Goal: Transaction & Acquisition: Purchase product/service

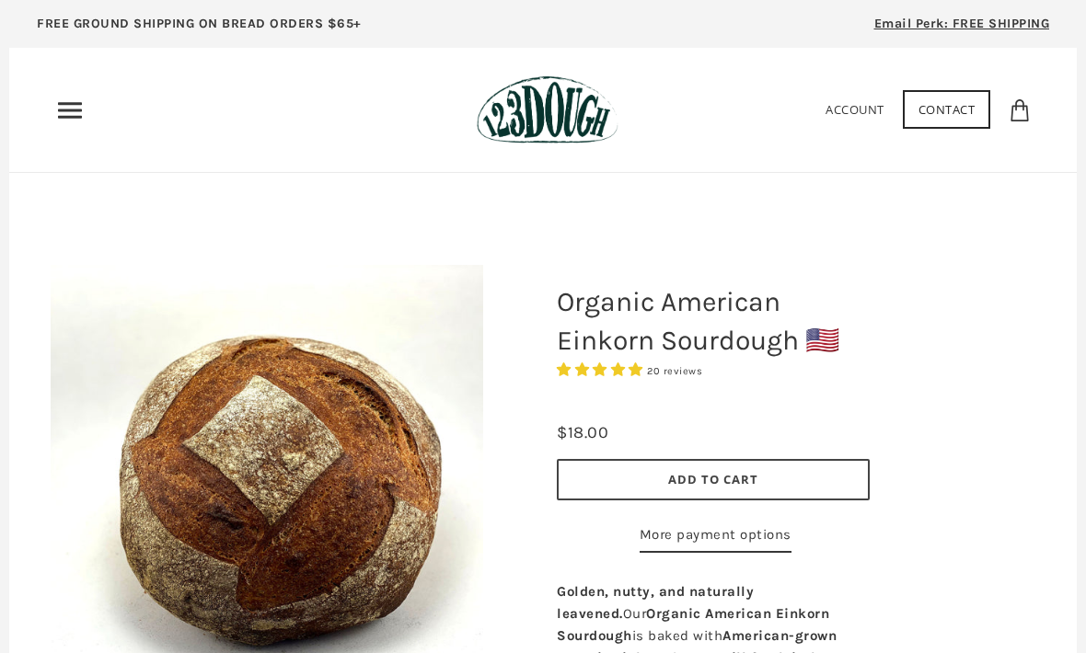
click at [75, 111] on icon "Primary" at bounding box center [69, 110] width 29 height 29
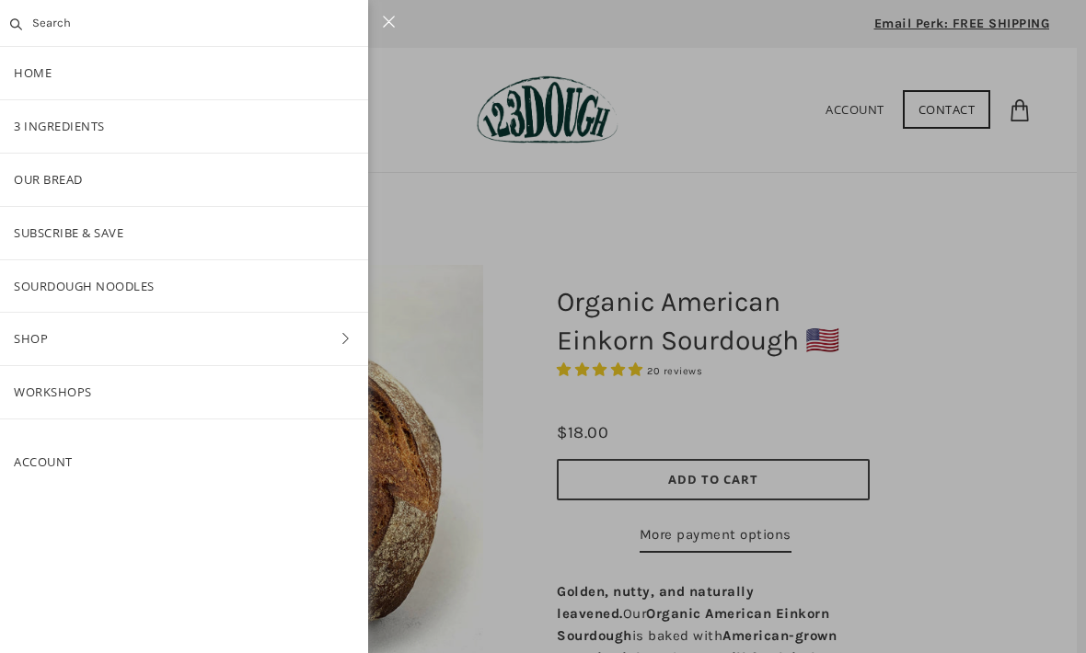
click at [320, 329] on link "Shop" at bounding box center [184, 339] width 368 height 52
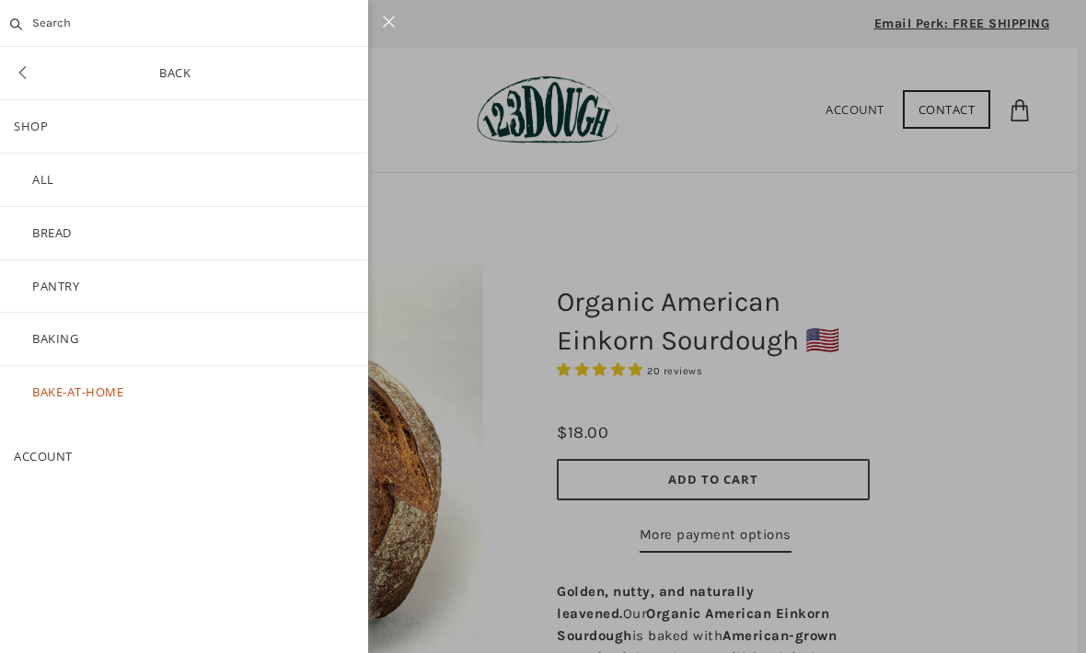
click at [109, 191] on link "ALL" at bounding box center [184, 180] width 368 height 52
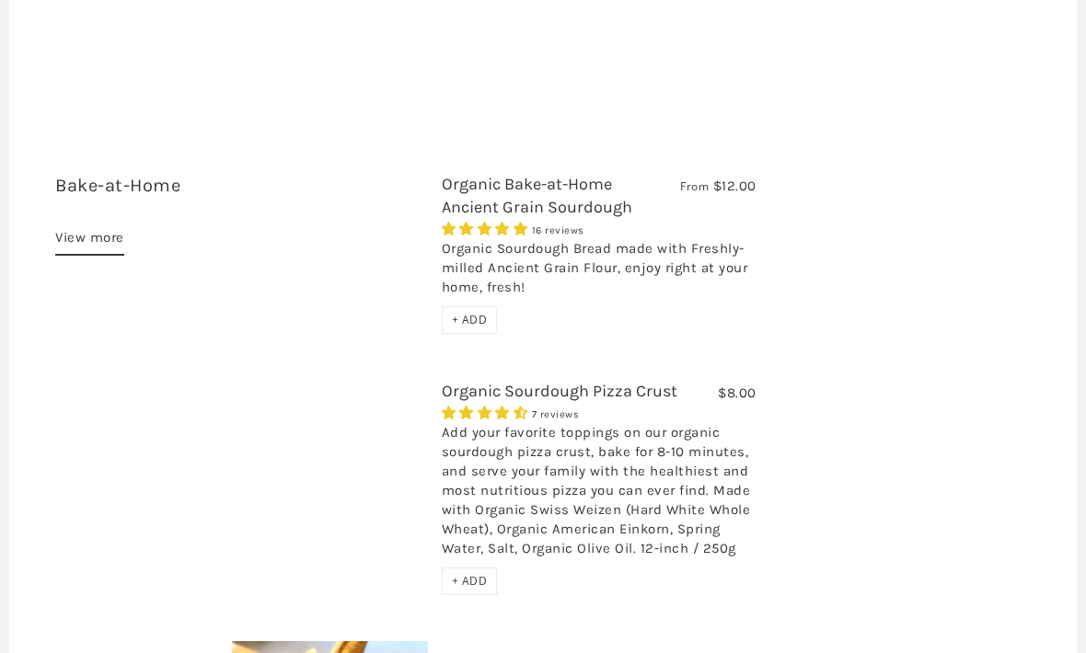
scroll to position [5469, 0]
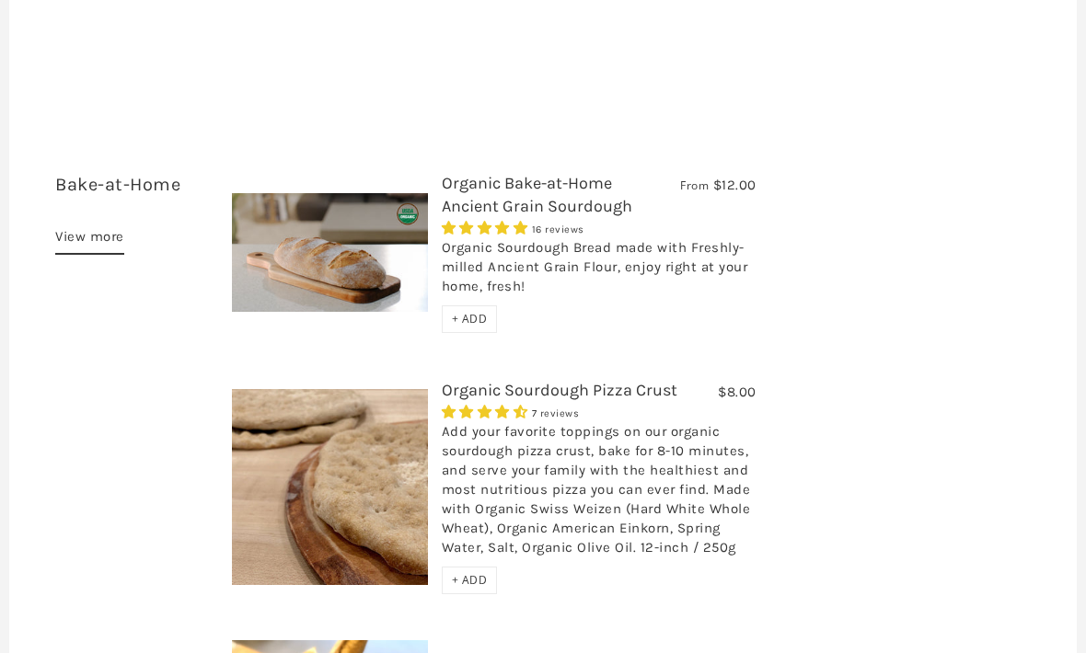
click at [576, 403] on div "7 reviews" at bounding box center [599, 413] width 315 height 20
click at [554, 409] on span "7 reviews" at bounding box center [556, 415] width 48 height 12
click at [586, 381] on link "Organic Sourdough Pizza Crust" at bounding box center [560, 391] width 236 height 20
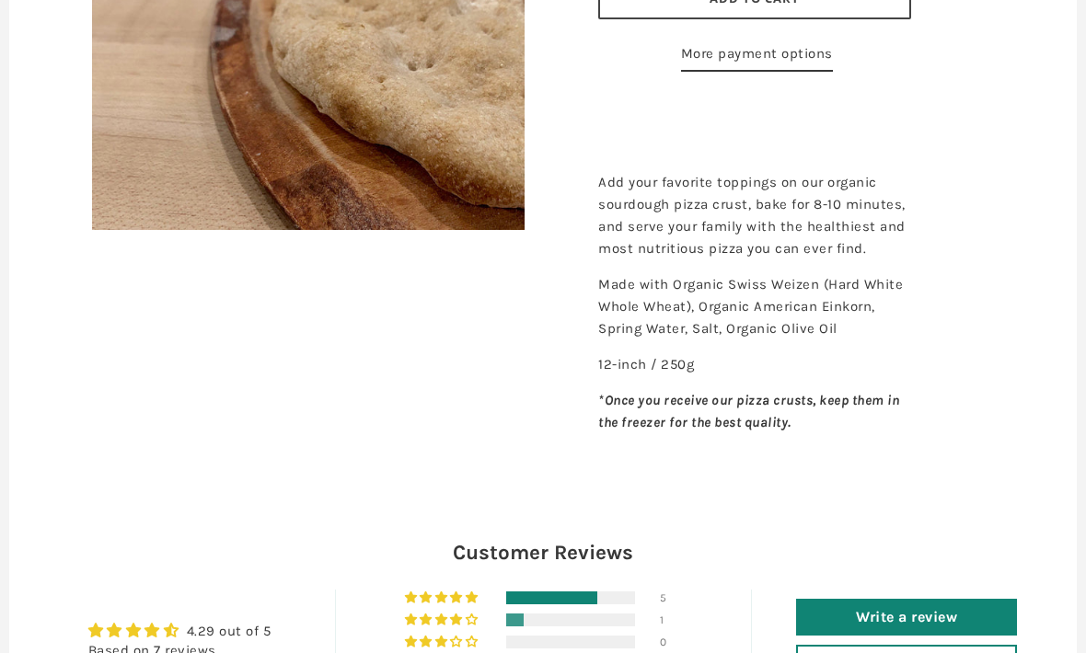
scroll to position [467, 0]
